Goal: Task Accomplishment & Management: Manage account settings

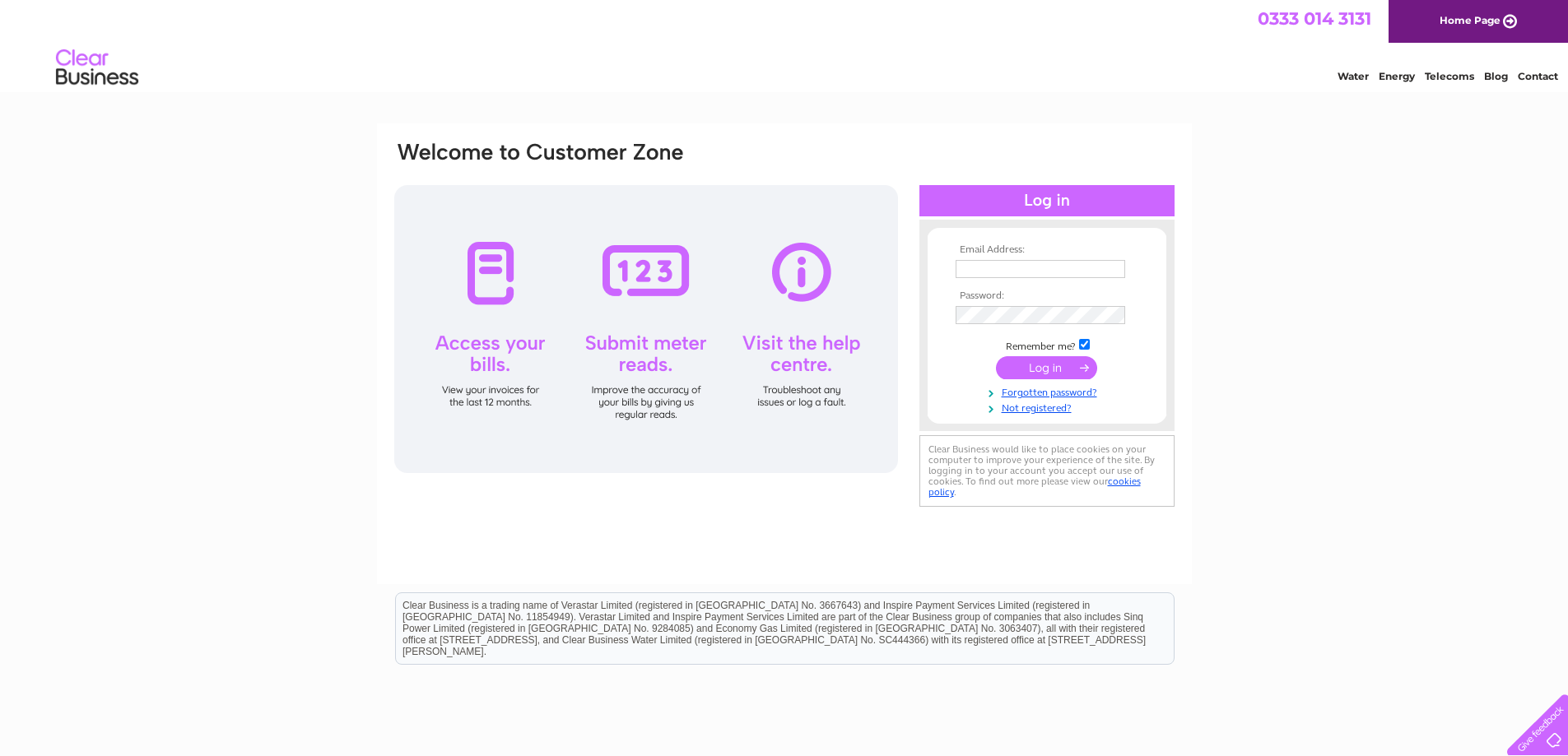
click at [1028, 269] on input "text" at bounding box center [1041, 268] width 170 height 18
type input "[PERSON_NAME][EMAIL_ADDRESS][DOMAIN_NAME]"
click at [996, 358] on input "submit" at bounding box center [1046, 369] width 101 height 23
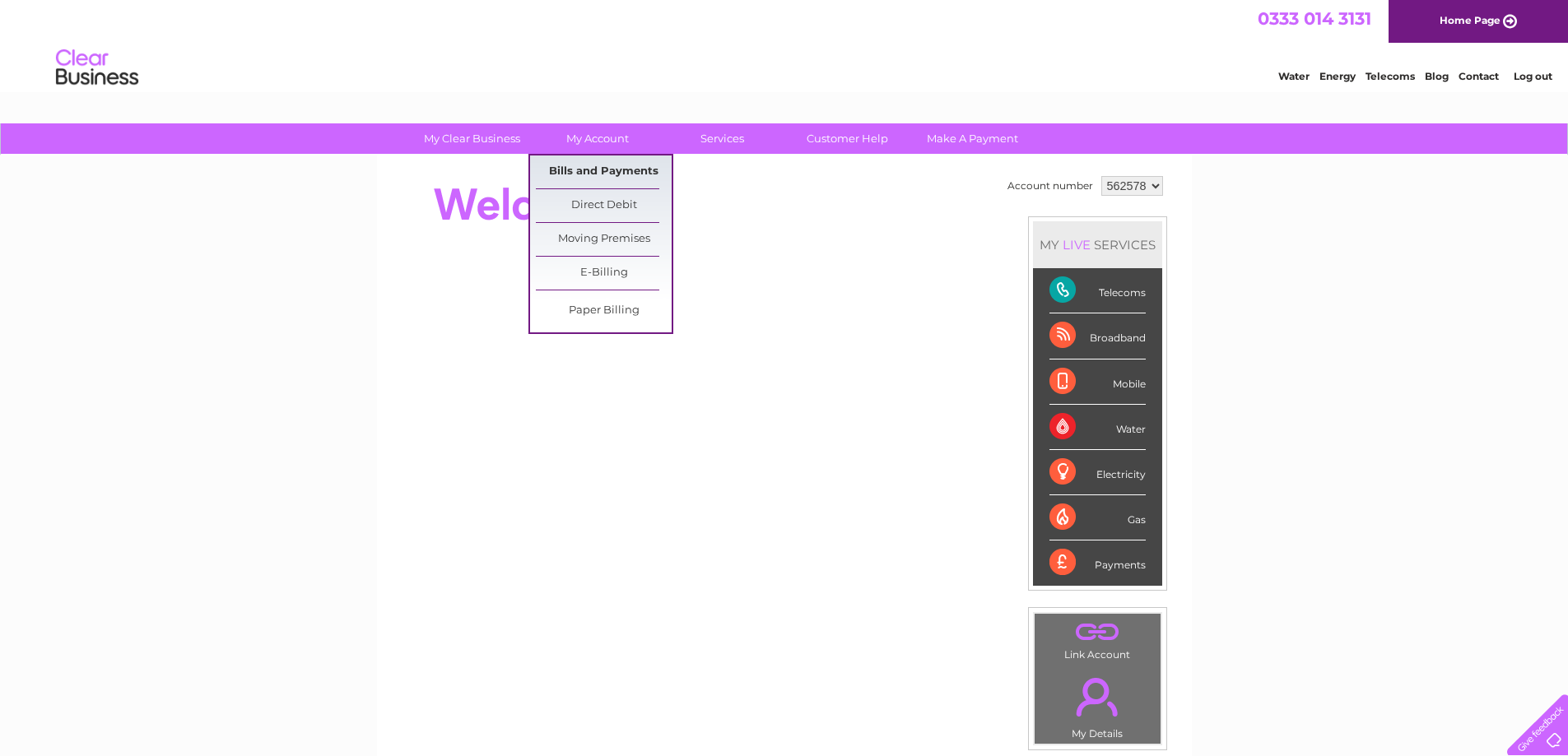
click at [568, 178] on link "Bills and Payments" at bounding box center [604, 172] width 136 height 33
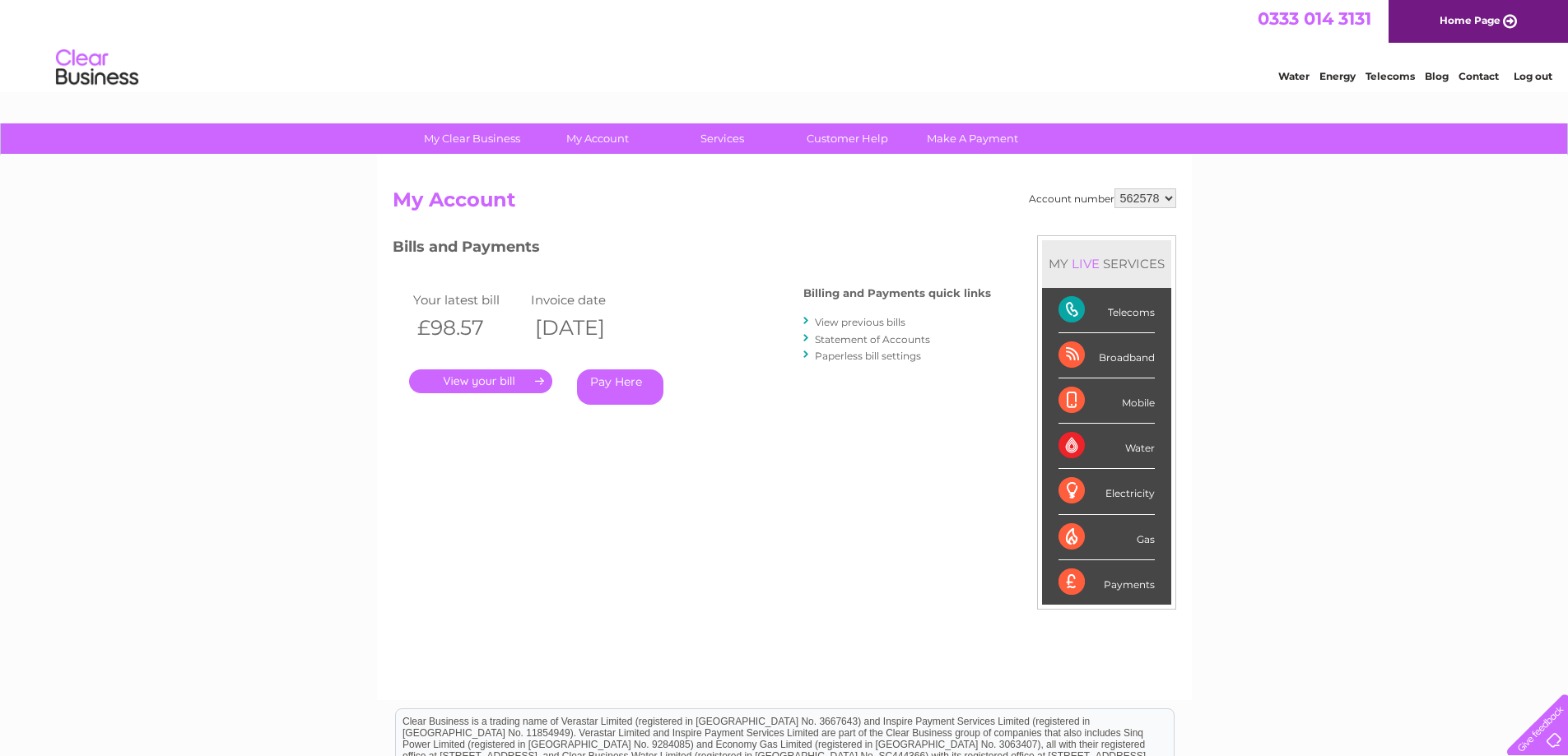
click at [485, 382] on link "." at bounding box center [481, 381] width 144 height 24
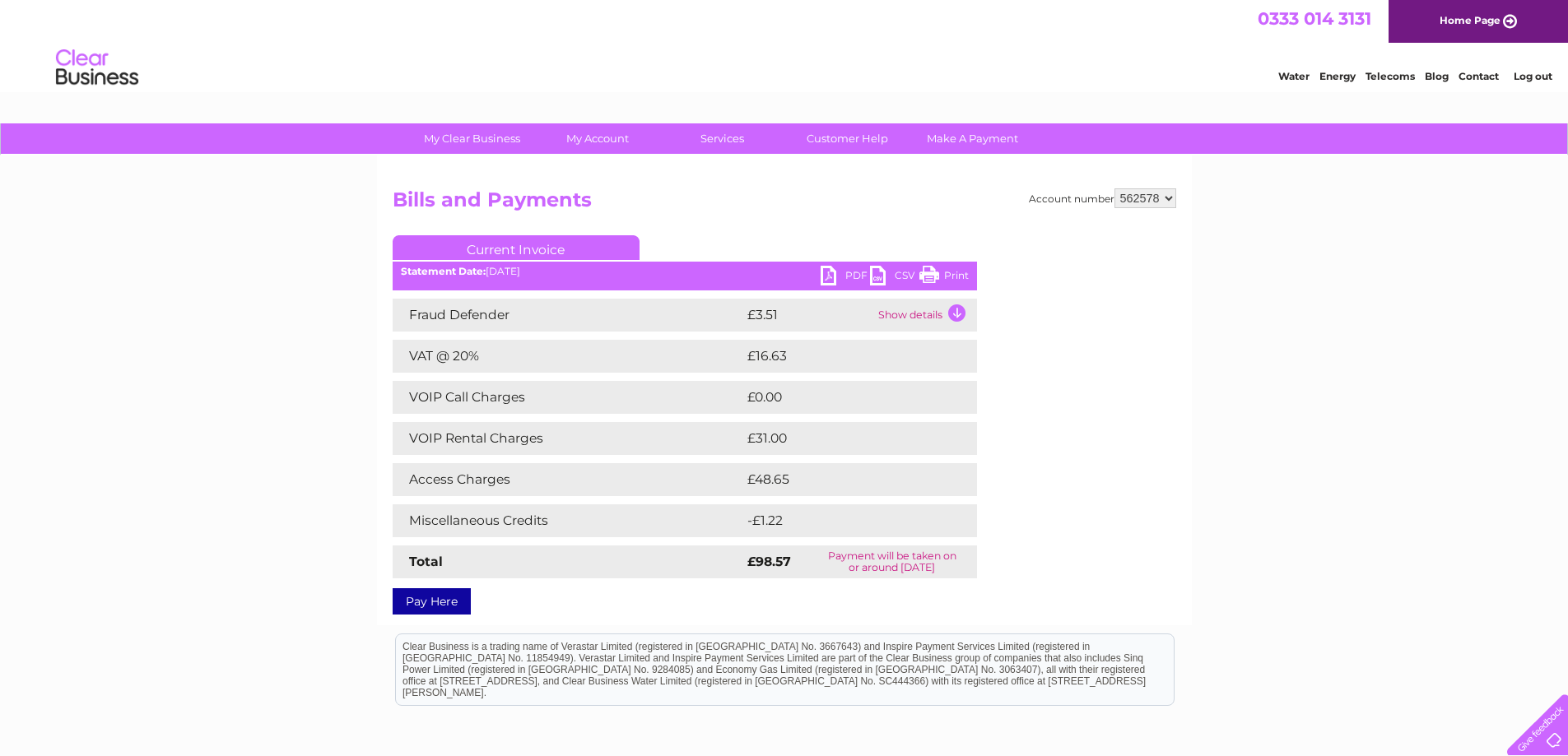
click at [832, 273] on link "PDF" at bounding box center [845, 278] width 49 height 24
click at [1541, 74] on link "Log out" at bounding box center [1533, 76] width 39 height 13
